Goal: Information Seeking & Learning: Learn about a topic

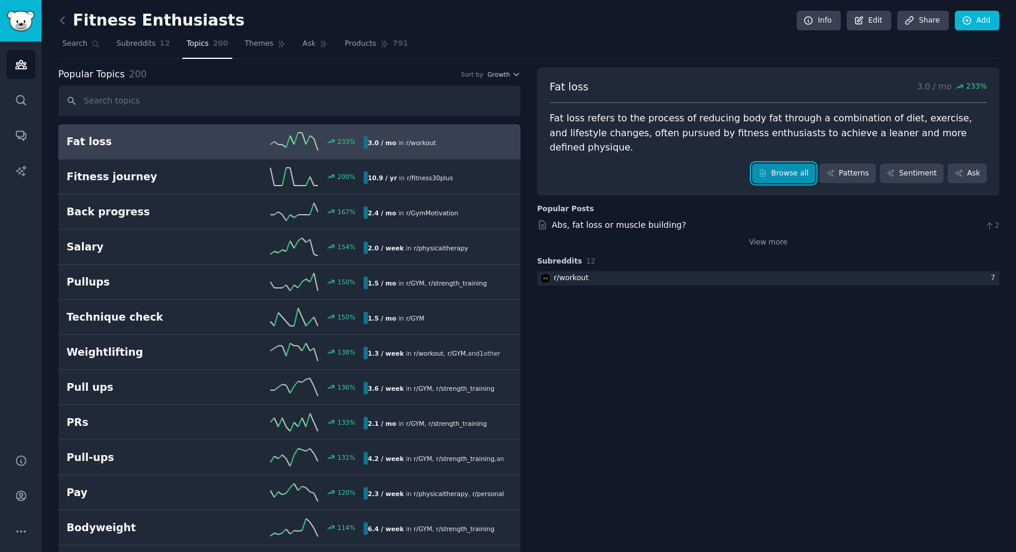
click at [759, 163] on link "Browse all" at bounding box center [785, 173] width 64 height 20
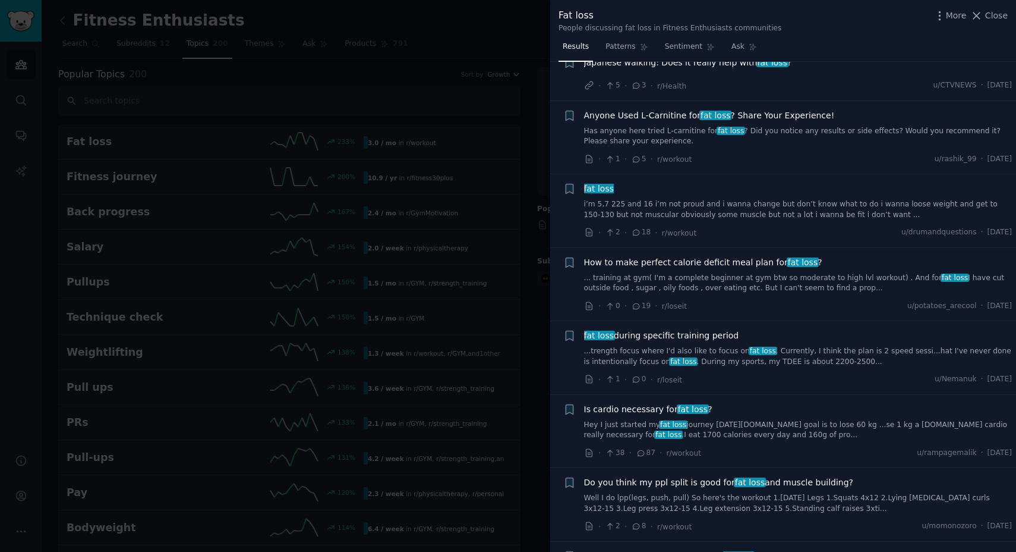
scroll to position [489, 0]
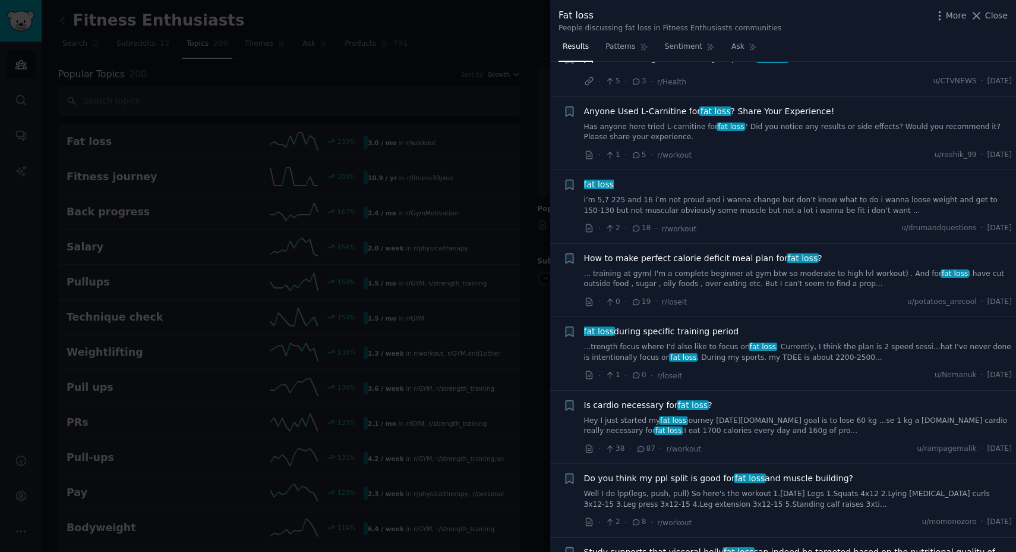
click at [747, 267] on div "How to make perfect calorie deficit meal plan for fat loss ? ... training at gy…" at bounding box center [798, 270] width 429 height 37
click at [747, 260] on span "How to make perfect calorie deficit meal plan for fat loss ?" at bounding box center [703, 258] width 238 height 12
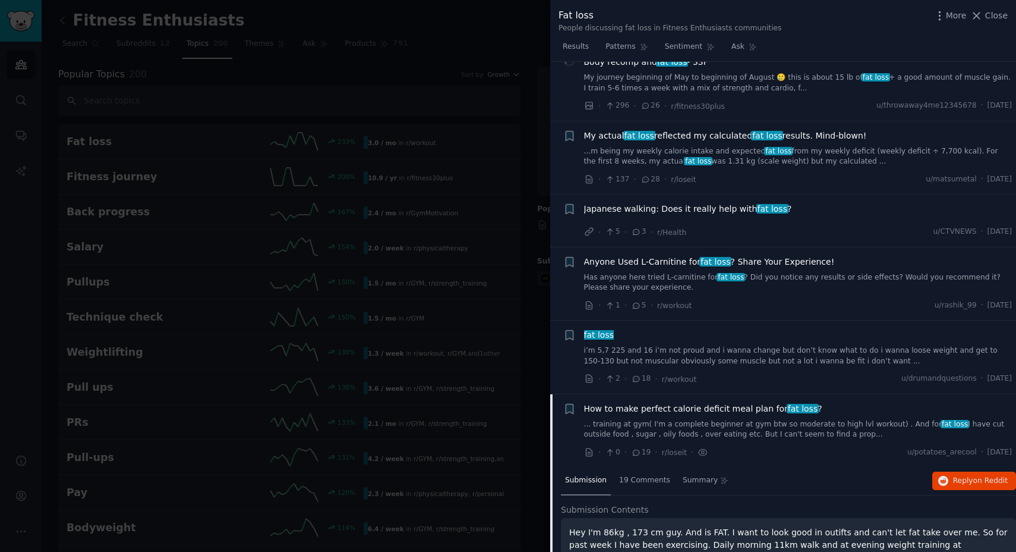
scroll to position [265, 0]
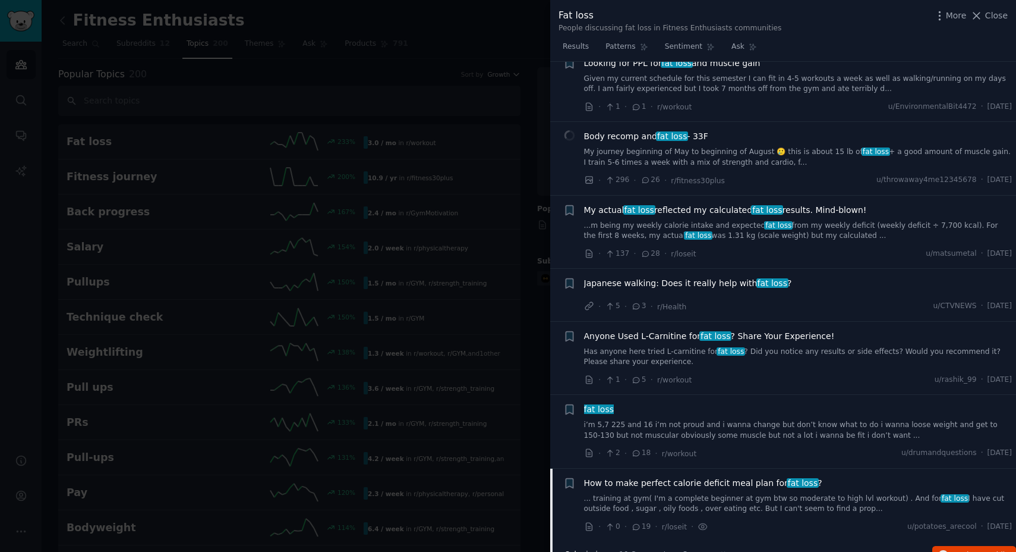
click at [499, 23] on div at bounding box center [508, 276] width 1016 height 552
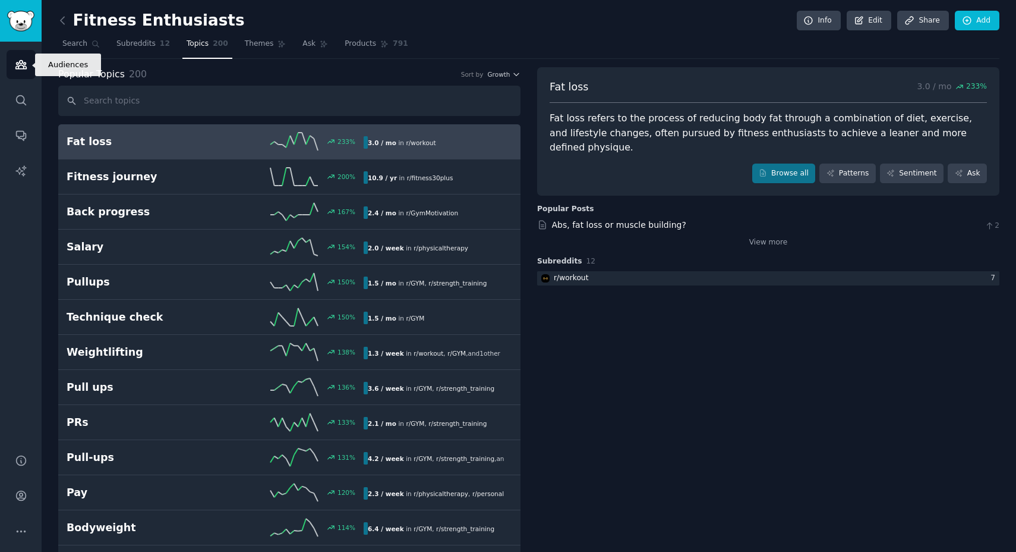
click at [18, 59] on icon "Sidebar" at bounding box center [21, 64] width 12 height 12
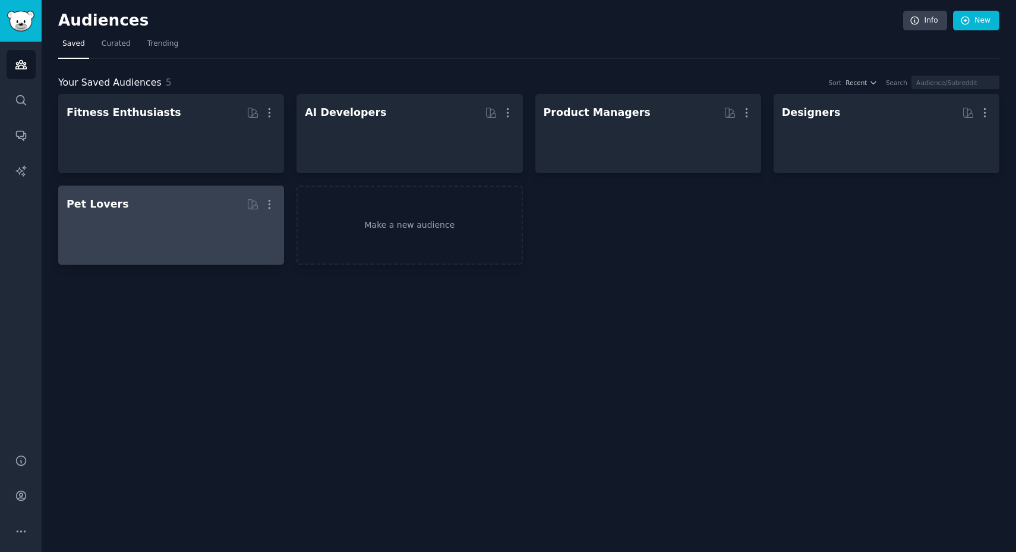
click at [132, 212] on h2 "Pet Lovers More" at bounding box center [171, 204] width 209 height 21
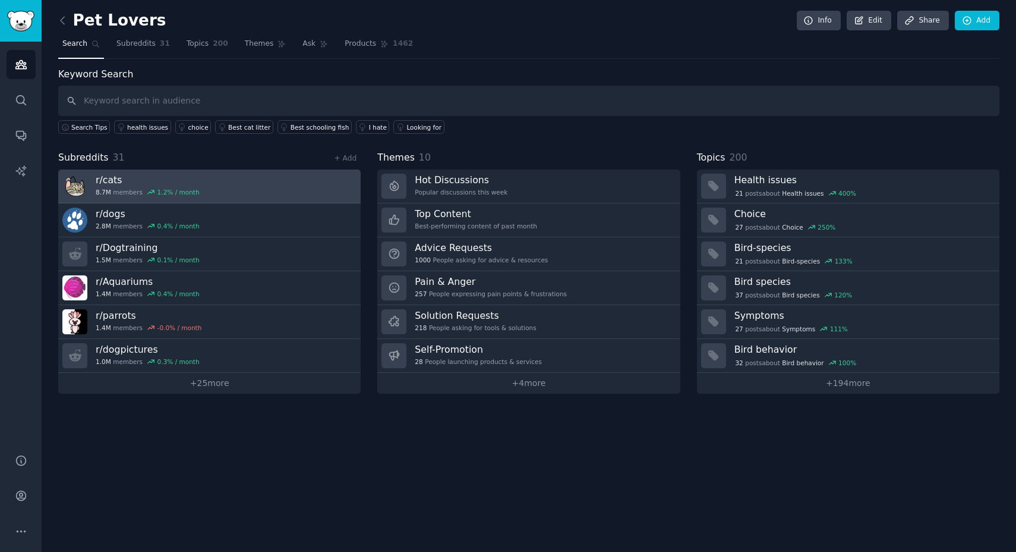
click at [287, 191] on link "r/ cats 8.7M members 1.2 % / month" at bounding box center [209, 186] width 303 height 34
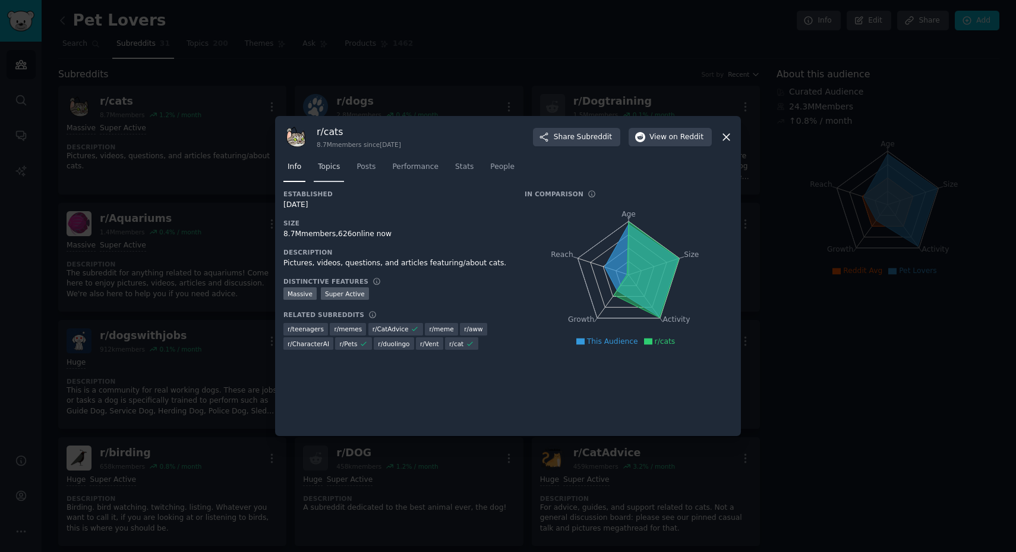
click at [332, 171] on span "Topics" at bounding box center [329, 167] width 22 height 11
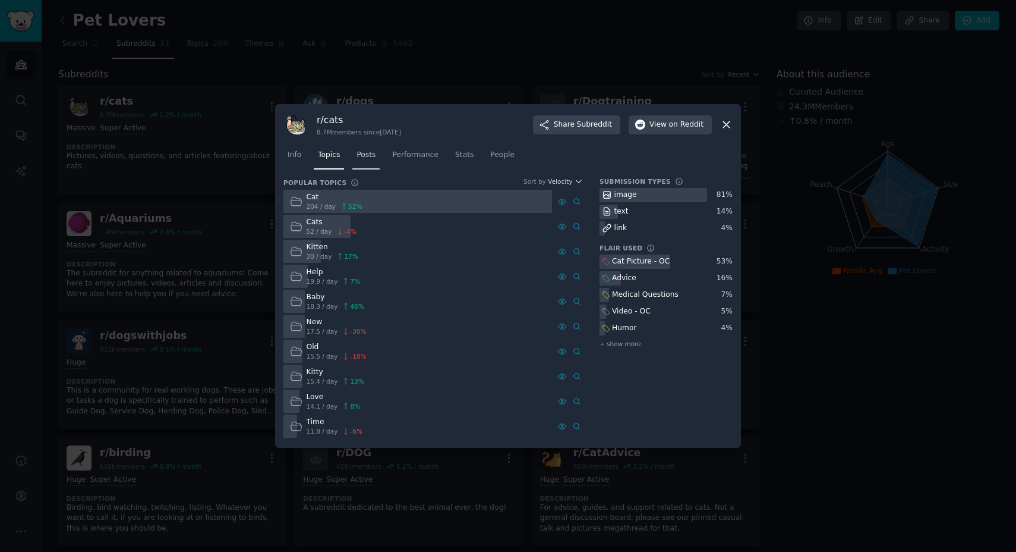
click at [372, 158] on span "Posts" at bounding box center [366, 155] width 19 height 11
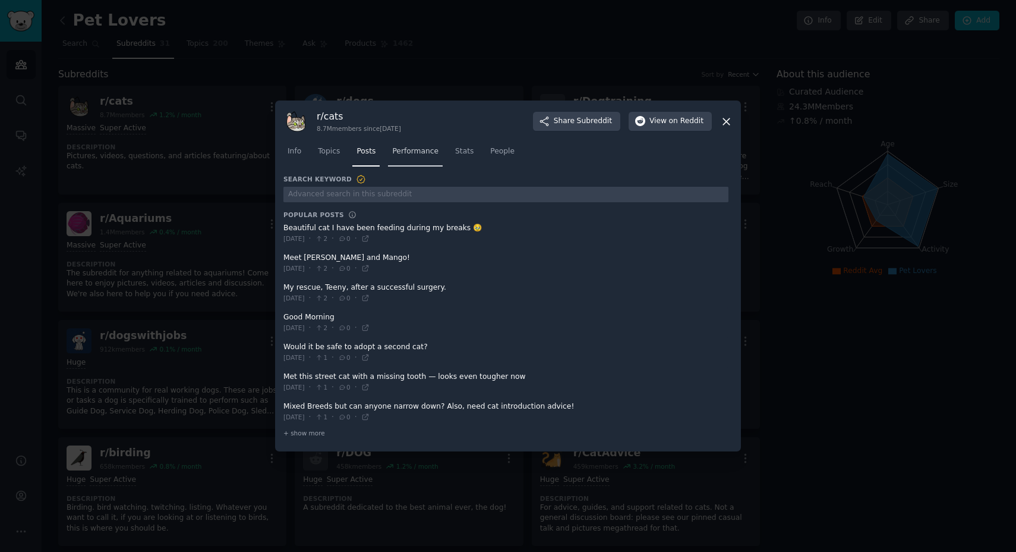
click at [414, 155] on span "Performance" at bounding box center [415, 151] width 46 height 11
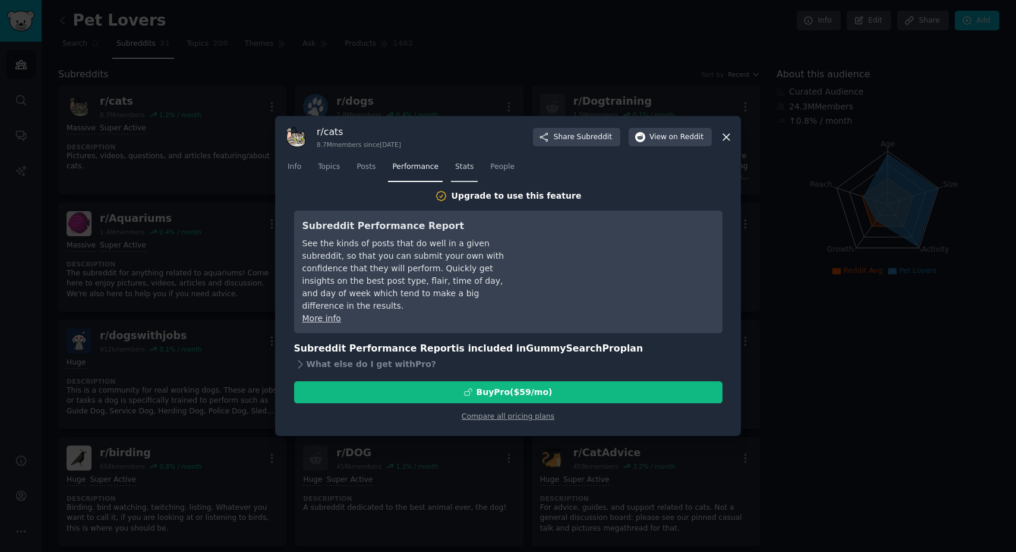
click at [463, 166] on span "Stats" at bounding box center [464, 167] width 18 height 11
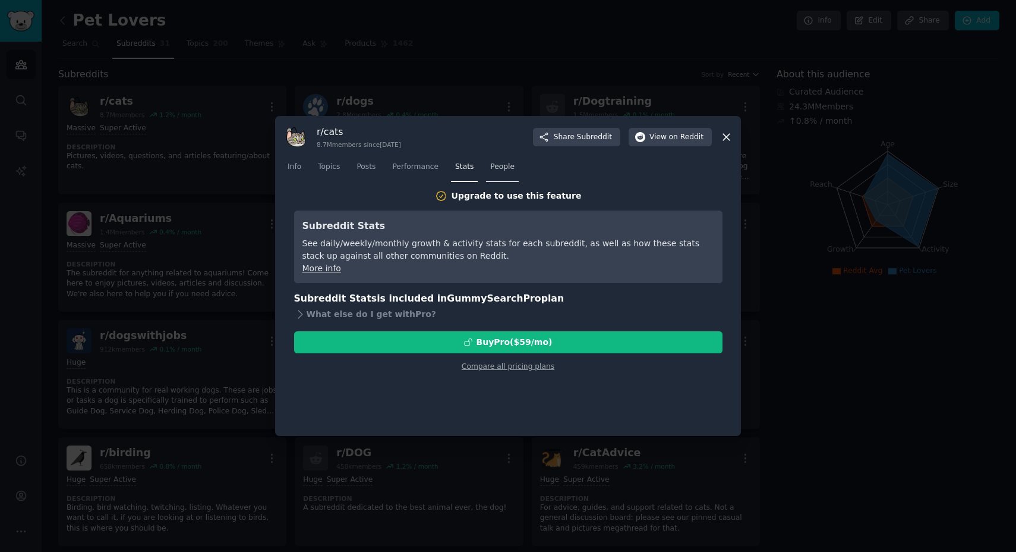
click at [499, 168] on span "People" at bounding box center [502, 167] width 24 height 11
click at [301, 171] on link "Info" at bounding box center [295, 170] width 22 height 24
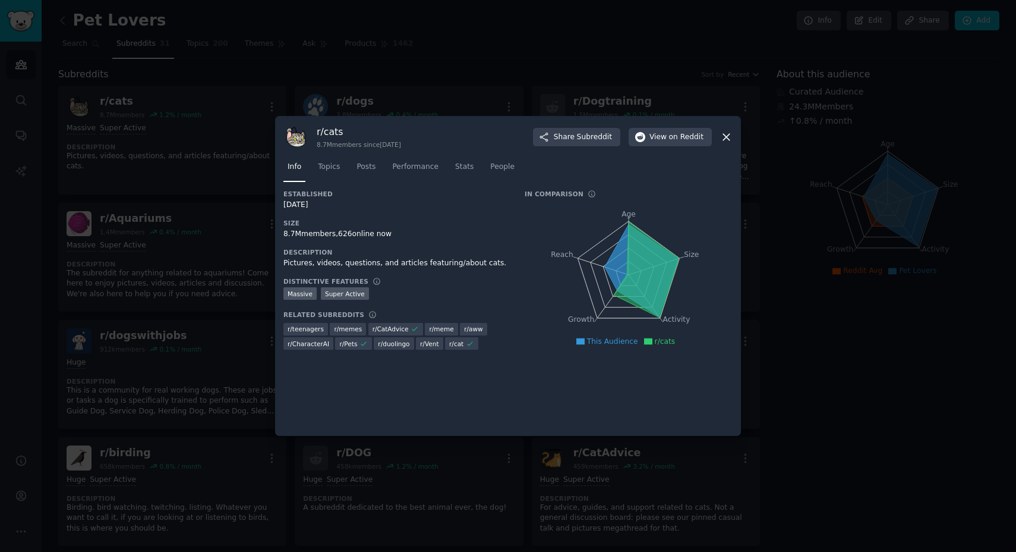
click at [802, 211] on div at bounding box center [508, 276] width 1016 height 552
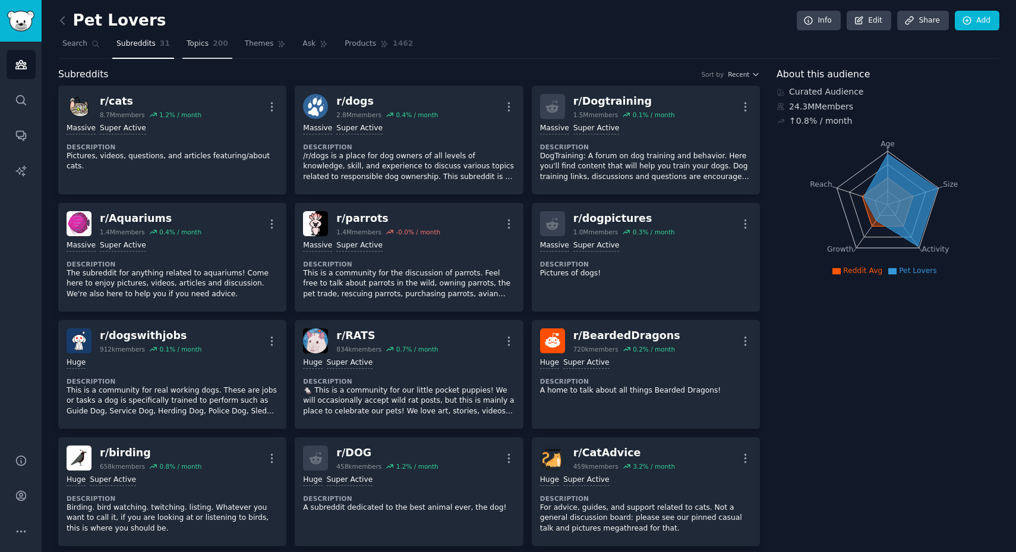
click at [191, 41] on span "Topics" at bounding box center [198, 44] width 22 height 11
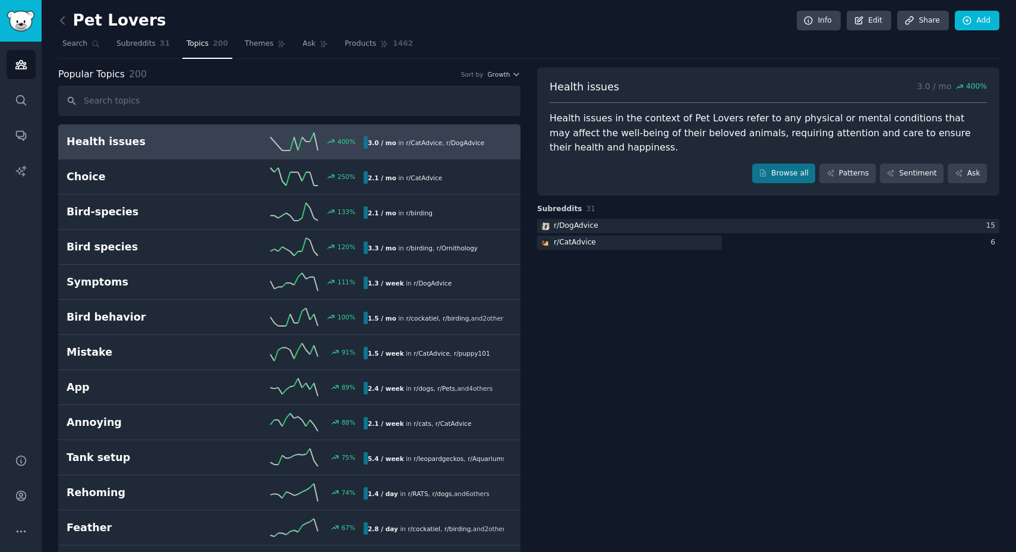
click at [619, 124] on div "Health issues in the context of Pet Lovers refer to any physical or mental cond…" at bounding box center [768, 133] width 437 height 44
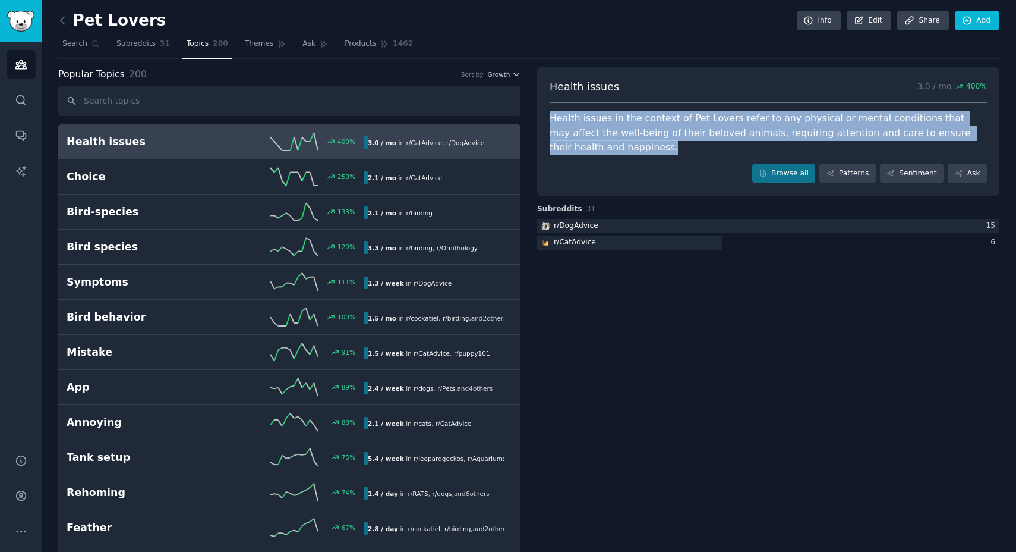
click at [619, 124] on div "Health issues in the context of Pet Lovers refer to any physical or mental cond…" at bounding box center [768, 133] width 437 height 44
click at [674, 129] on div "Health issues in the context of Pet Lovers refer to any physical or mental cond…" at bounding box center [768, 133] width 437 height 44
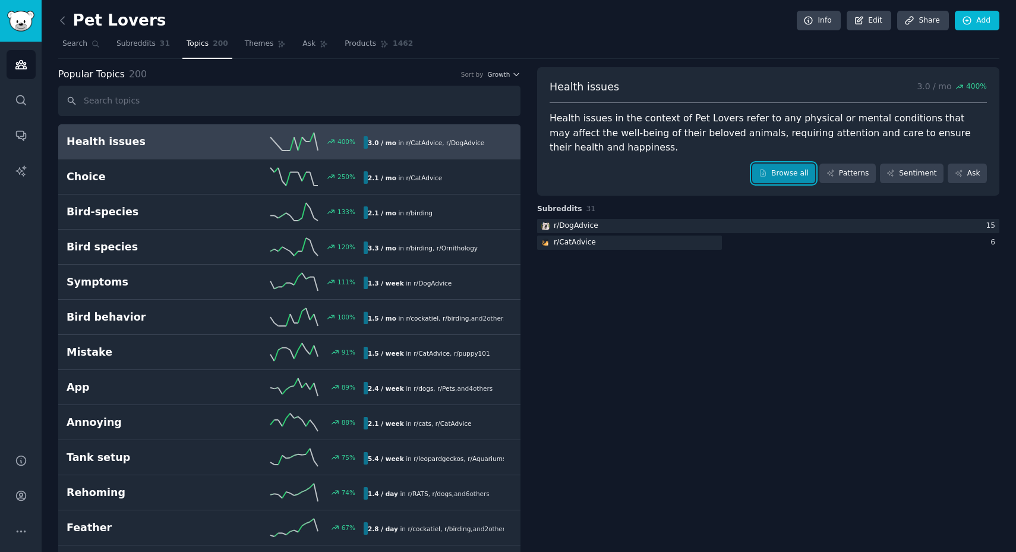
click at [792, 163] on link "Browse all" at bounding box center [785, 173] width 64 height 20
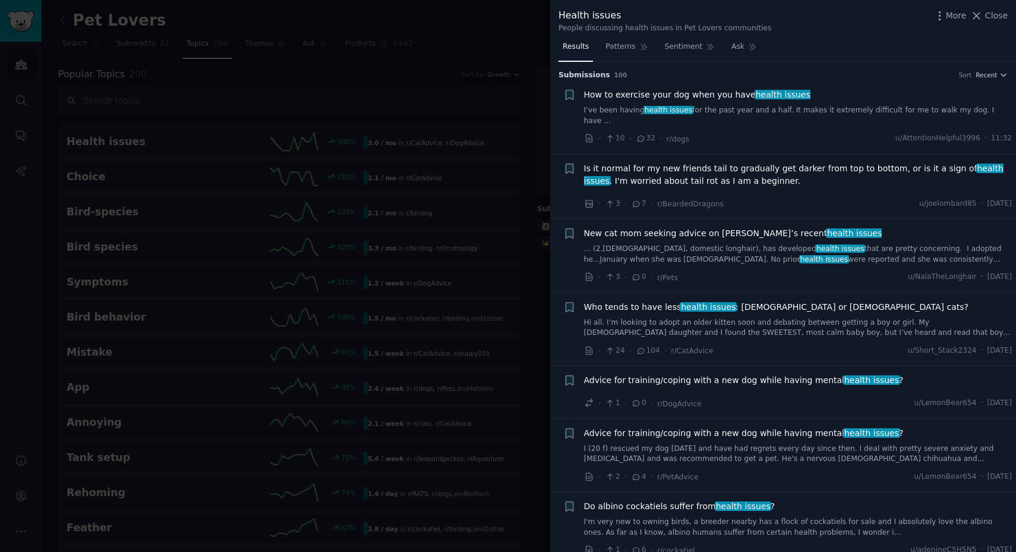
click at [528, 21] on div at bounding box center [508, 276] width 1016 height 552
